Goal: Use online tool/utility: Utilize a website feature to perform a specific function

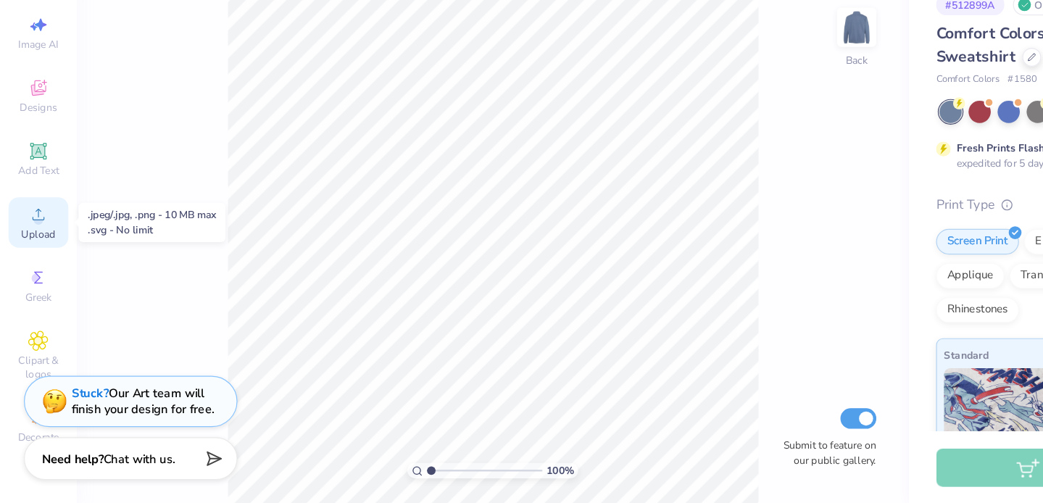
click at [38, 251] on icon at bounding box center [32, 257] width 17 height 17
click at [22, 274] on span "Upload" at bounding box center [32, 274] width 29 height 12
click at [35, 254] on icon at bounding box center [32, 257] width 17 height 17
click at [40, 258] on icon at bounding box center [32, 257] width 17 height 17
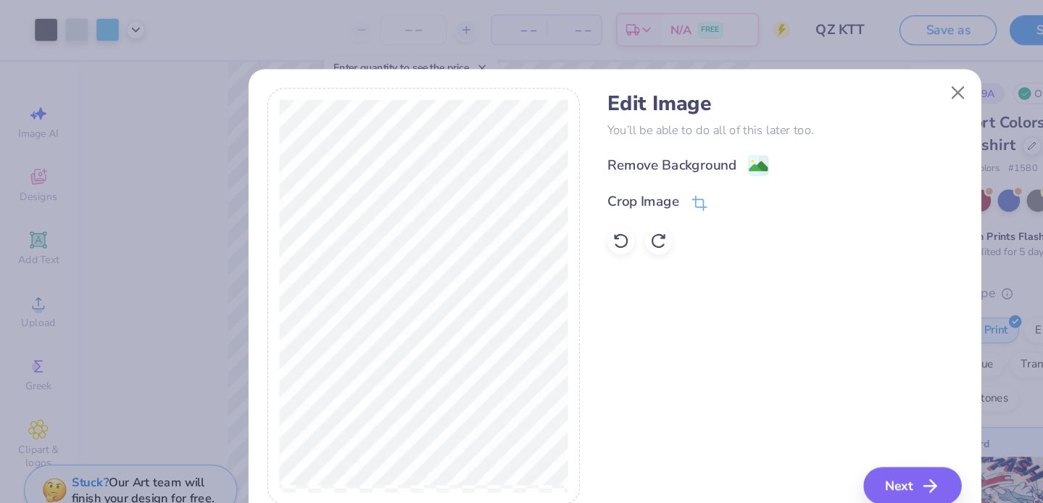
click at [591, 226] on div "Edit Image You’ll be able to do all of this later too. Remove Background Crop I…" at bounding box center [521, 252] width 589 height 354
click at [816, 70] on button "Close" at bounding box center [813, 79] width 28 height 28
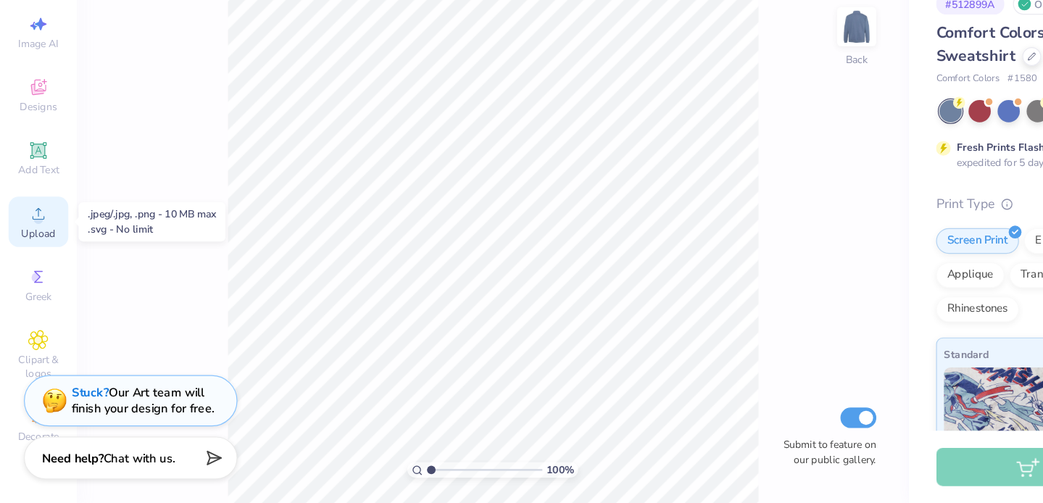
click at [41, 259] on icon at bounding box center [32, 257] width 17 height 17
click at [20, 255] on div "Upload" at bounding box center [32, 264] width 51 height 43
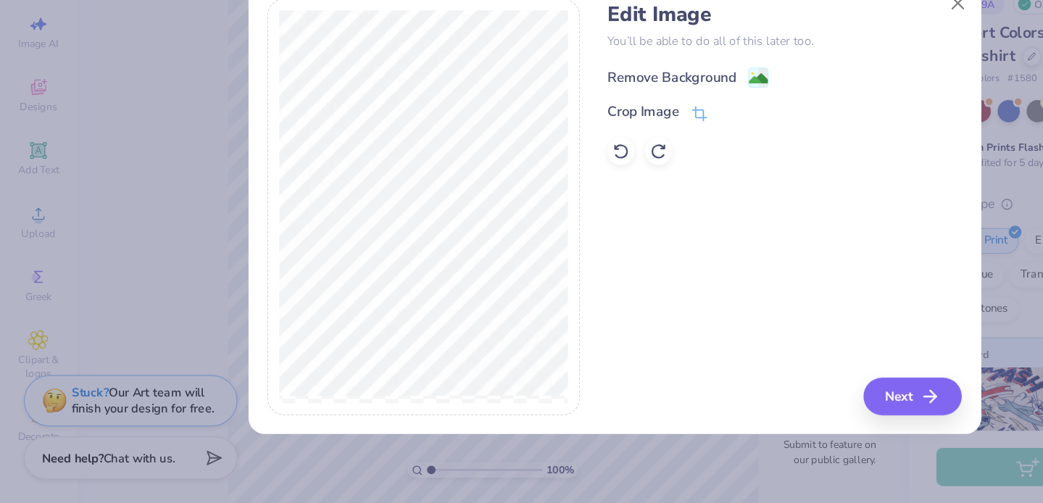
click at [574, 146] on div "Remove Background" at bounding box center [569, 141] width 109 height 17
click at [773, 409] on button "Next" at bounding box center [776, 412] width 83 height 32
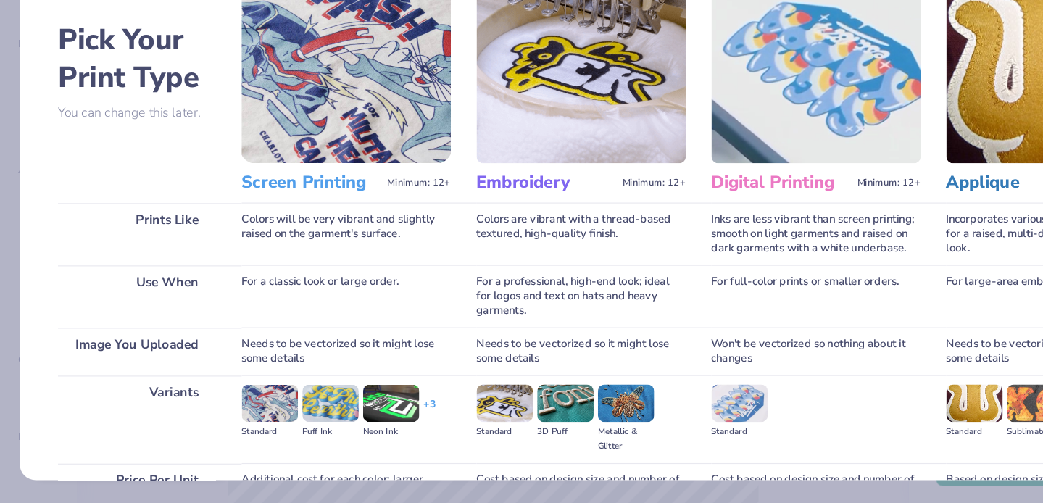
scroll to position [147, 0]
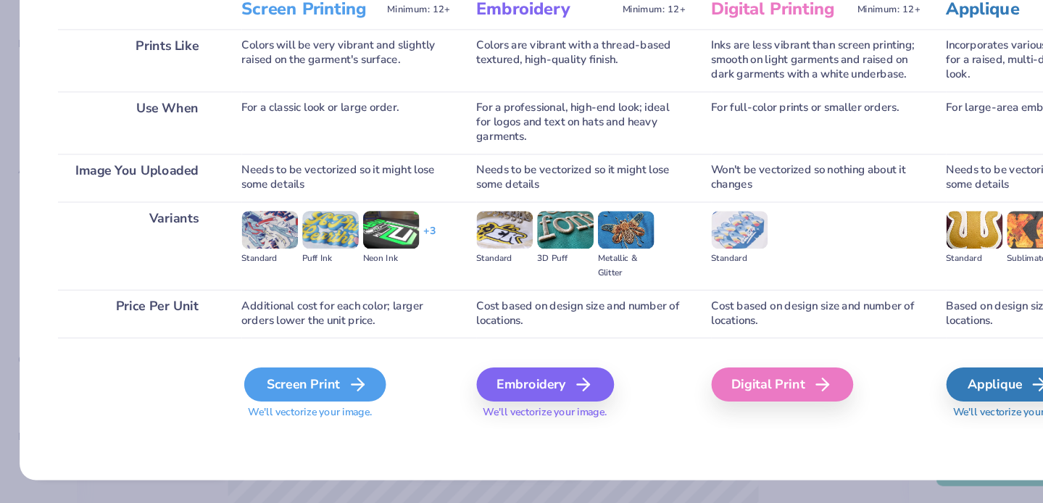
click at [280, 397] on div "Screen Print" at bounding box center [267, 402] width 120 height 29
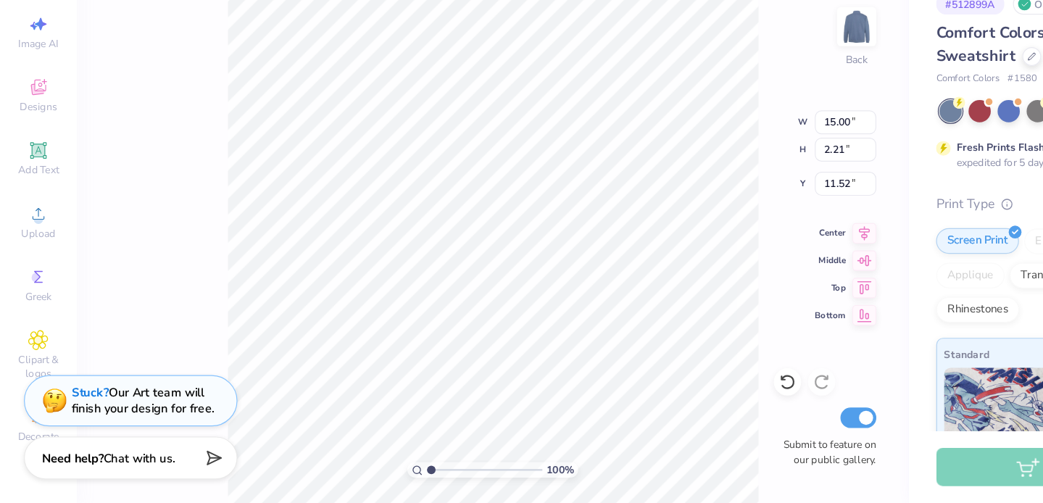
type input "6.21"
type input "0.92"
type input "6.38"
type input "4.87"
type input "0.72"
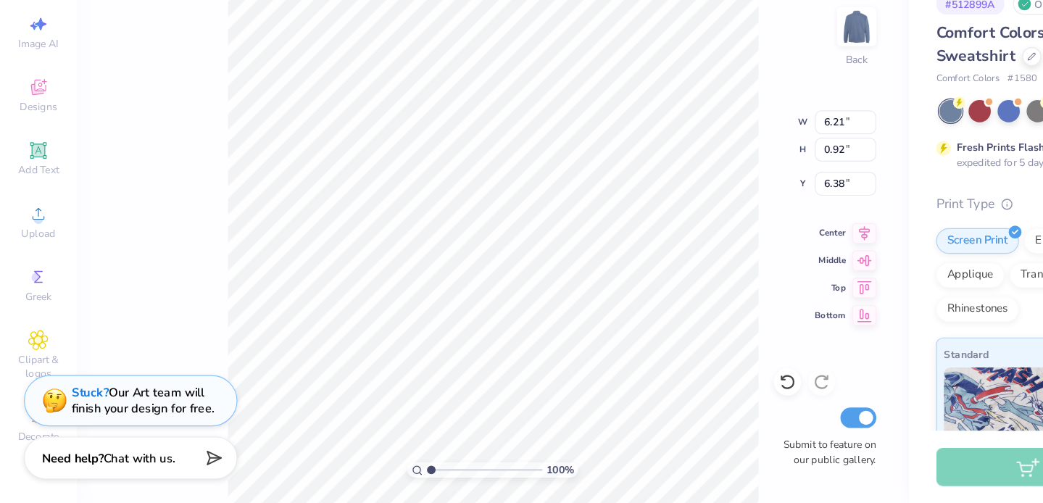
type input "6.58"
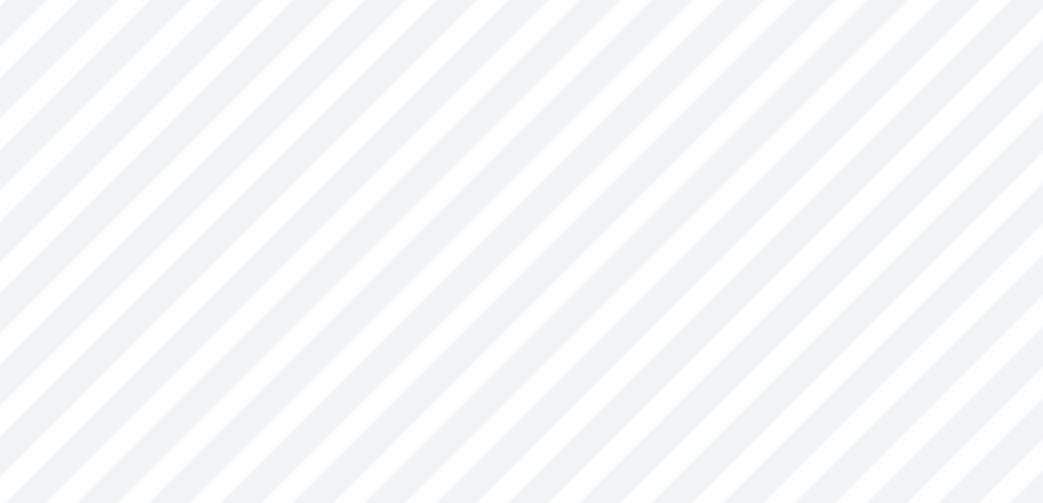
type input "0.73"
type input "6.38"
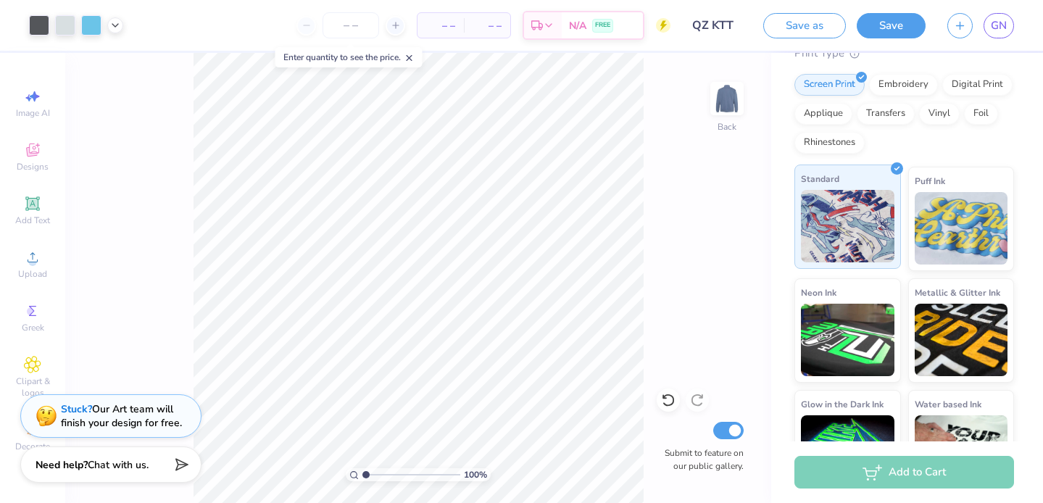
scroll to position [249, 0]
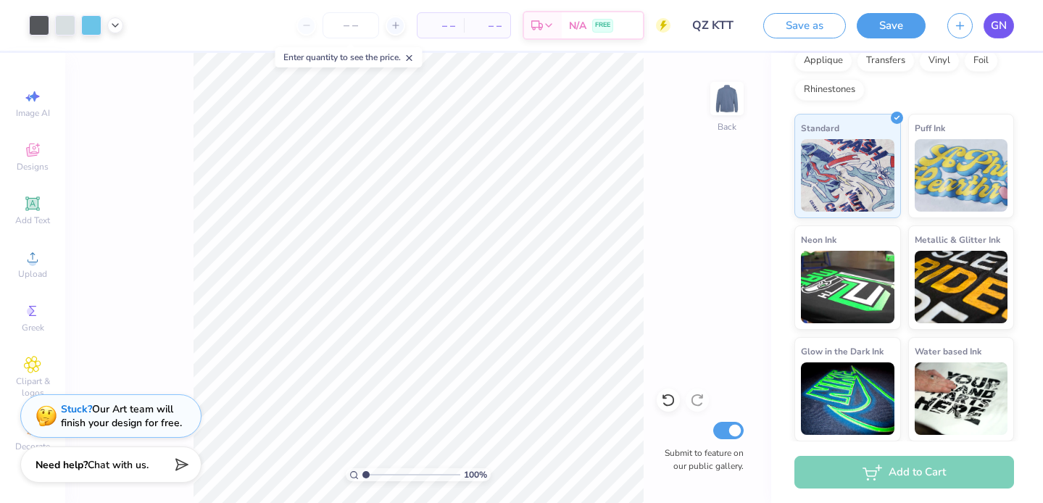
click at [999, 19] on span "GN" at bounding box center [999, 25] width 16 height 17
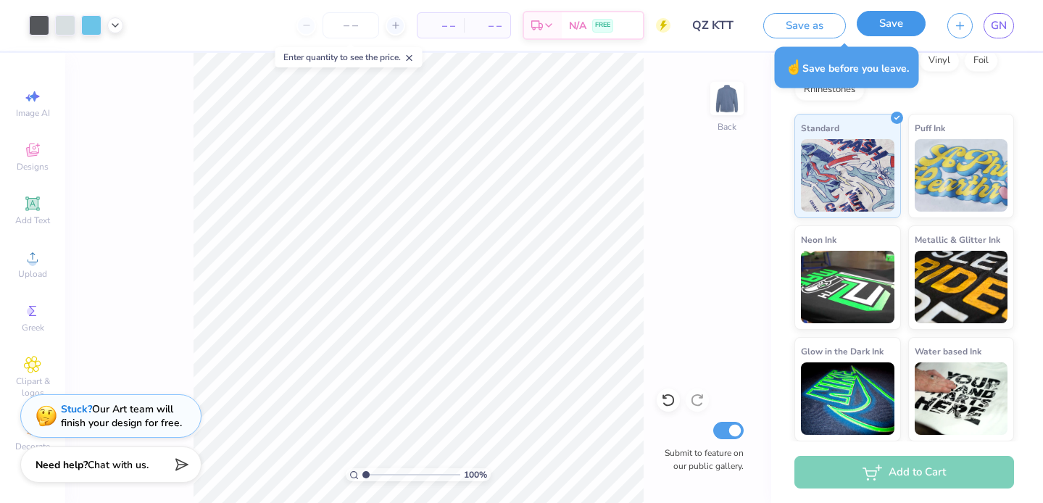
click at [870, 19] on button "Save" at bounding box center [891, 23] width 69 height 25
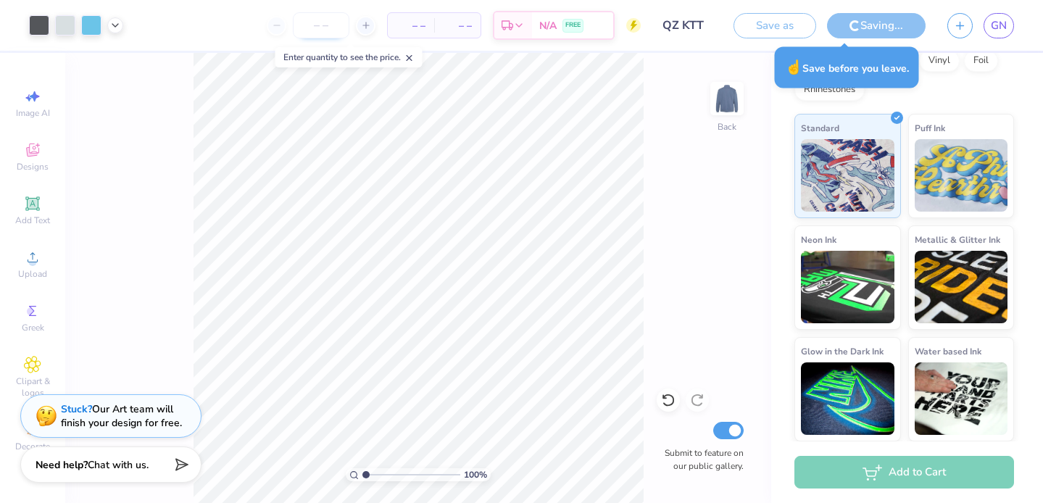
click at [337, 28] on input "number" at bounding box center [321, 25] width 57 height 26
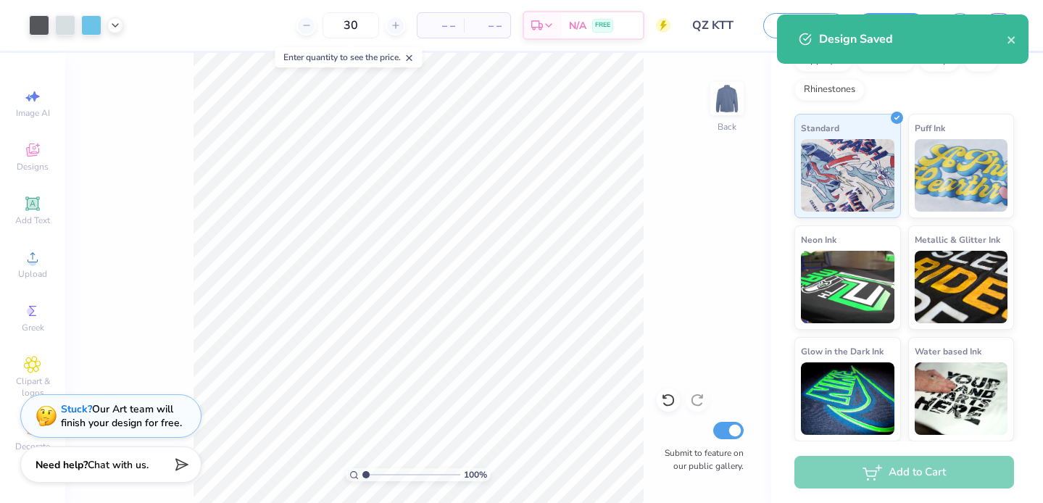
type input "30"
